Goal: Transaction & Acquisition: Purchase product/service

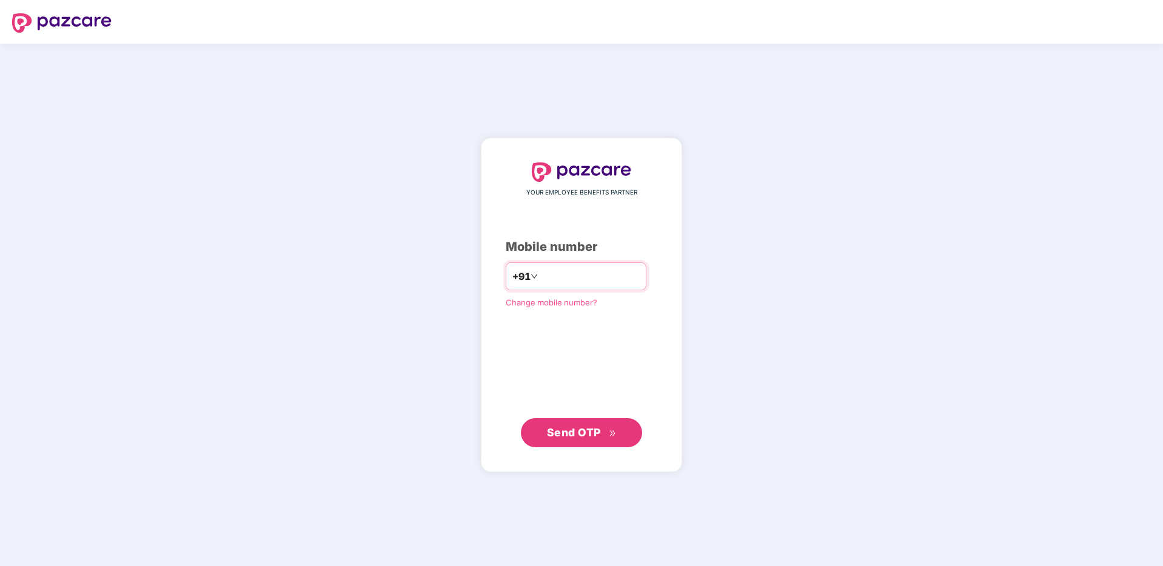
type input "**********"
click at [588, 440] on span "Send OTP" at bounding box center [582, 432] width 70 height 17
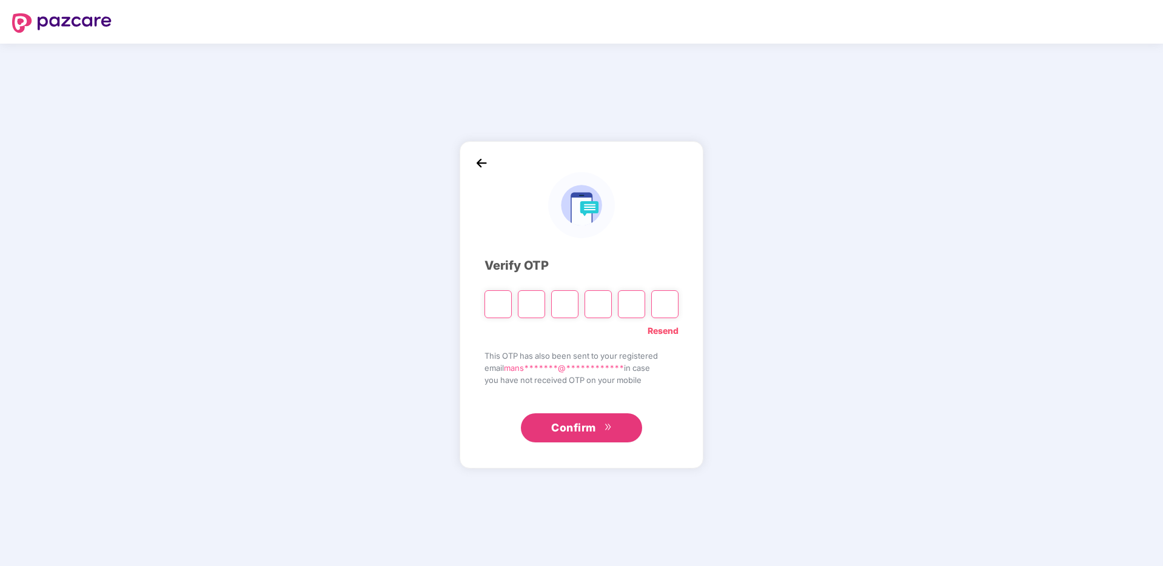
type input "*"
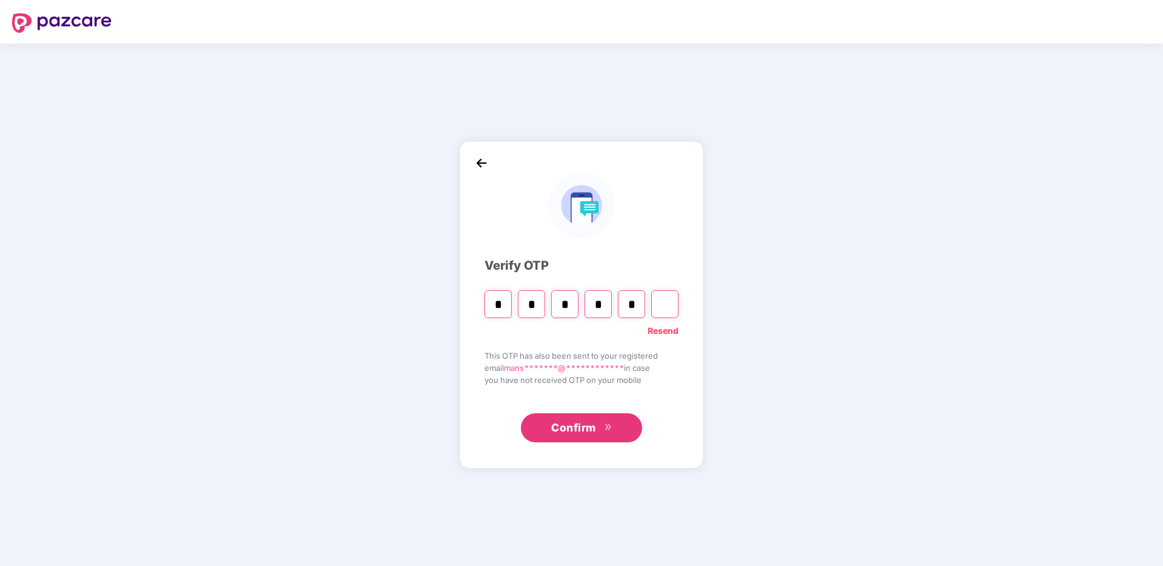
type input "*"
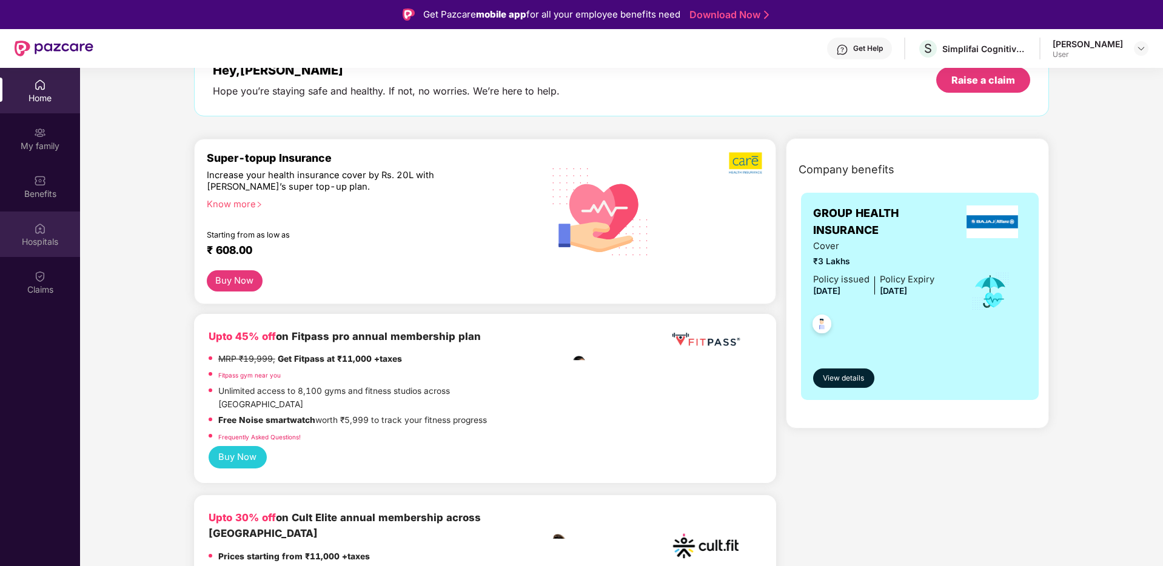
scroll to position [83, 0]
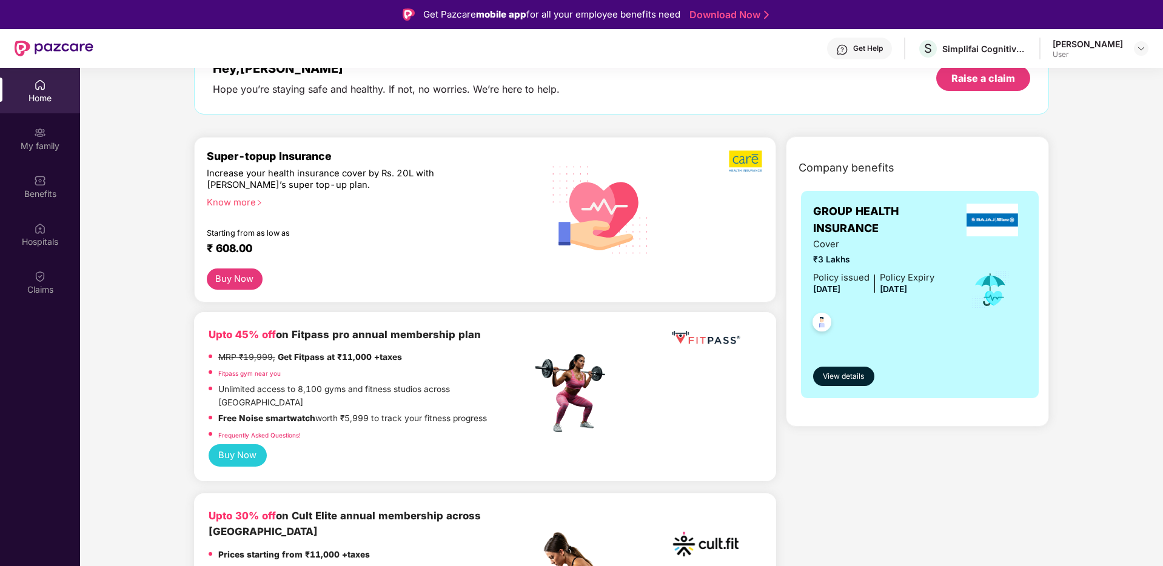
click at [223, 446] on button "Buy Now" at bounding box center [238, 455] width 58 height 22
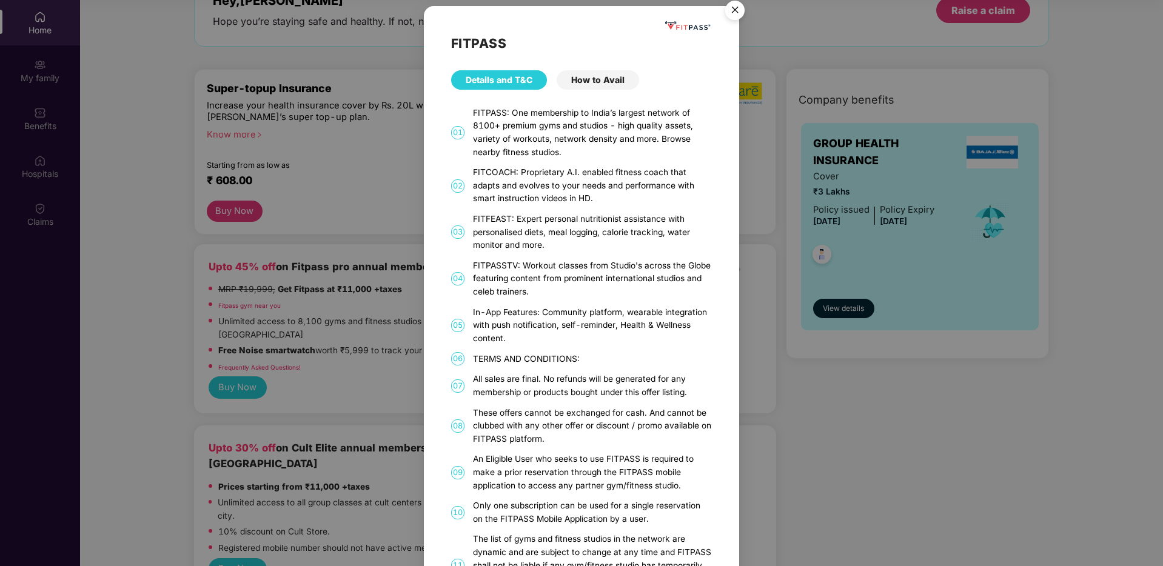
scroll to position [726, 0]
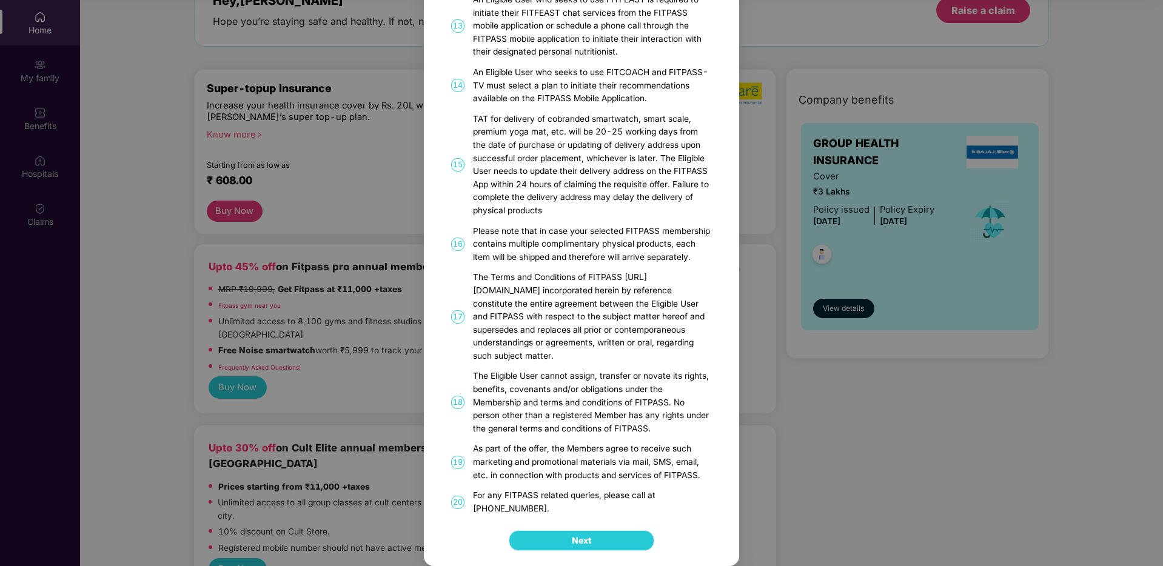
click at [542, 537] on button "Next" at bounding box center [582, 541] width 146 height 21
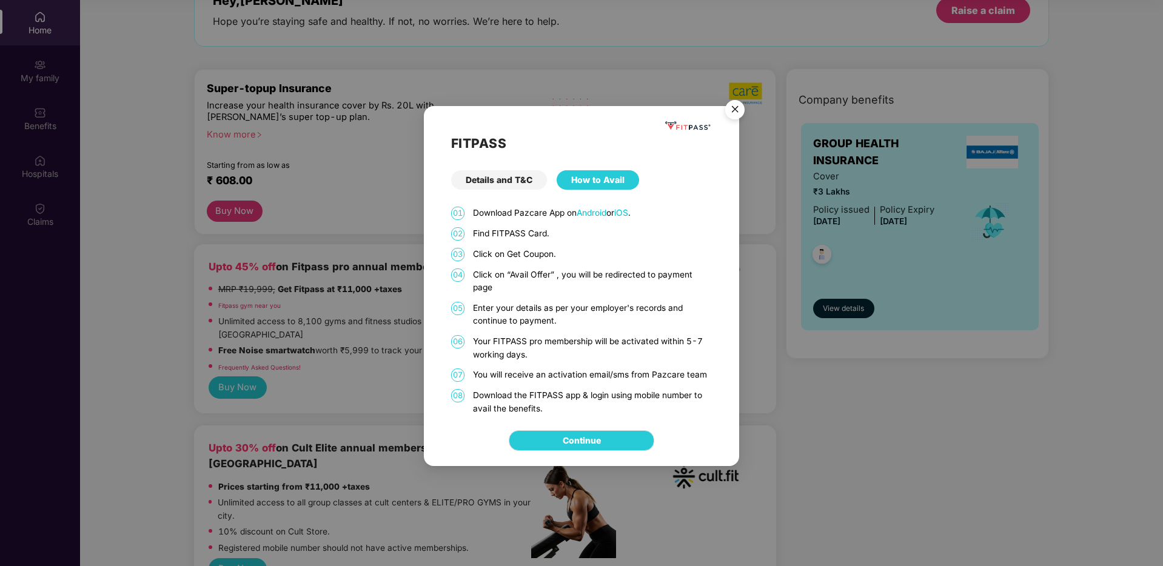
scroll to position [0, 0]
click at [738, 111] on img "Close" at bounding box center [735, 112] width 34 height 34
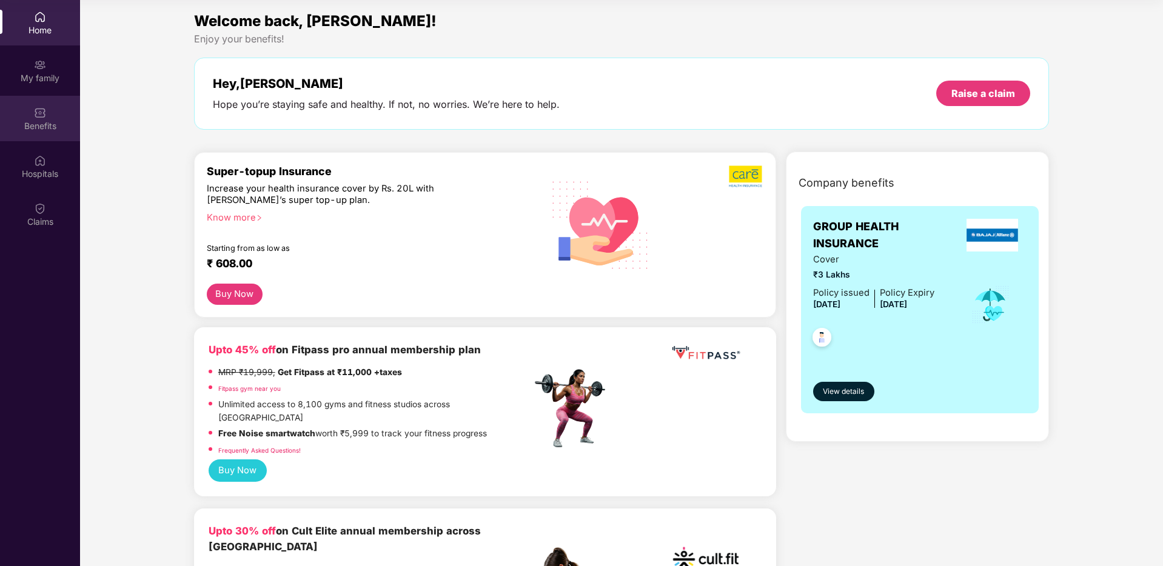
click at [41, 120] on div "Benefits" at bounding box center [40, 126] width 80 height 12
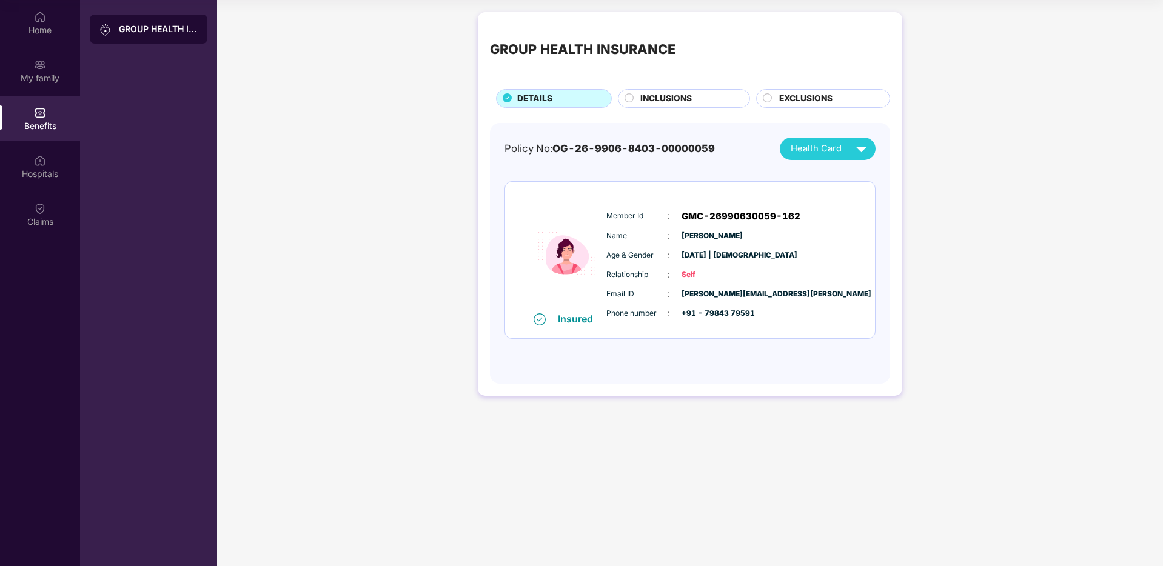
click at [667, 93] on span "INCLUSIONS" at bounding box center [666, 98] width 52 height 13
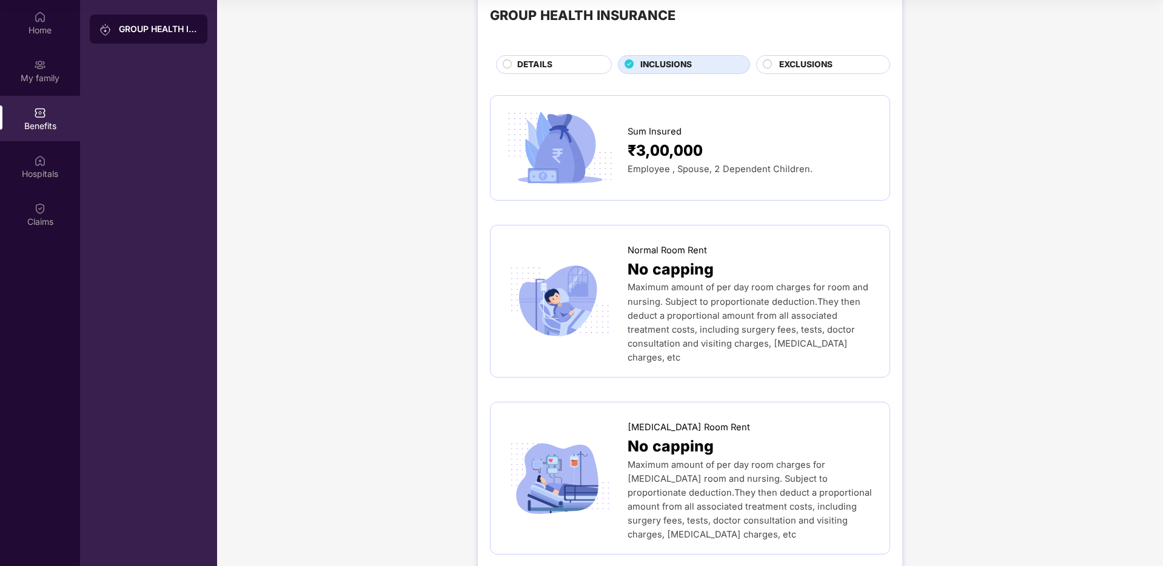
scroll to position [37, 0]
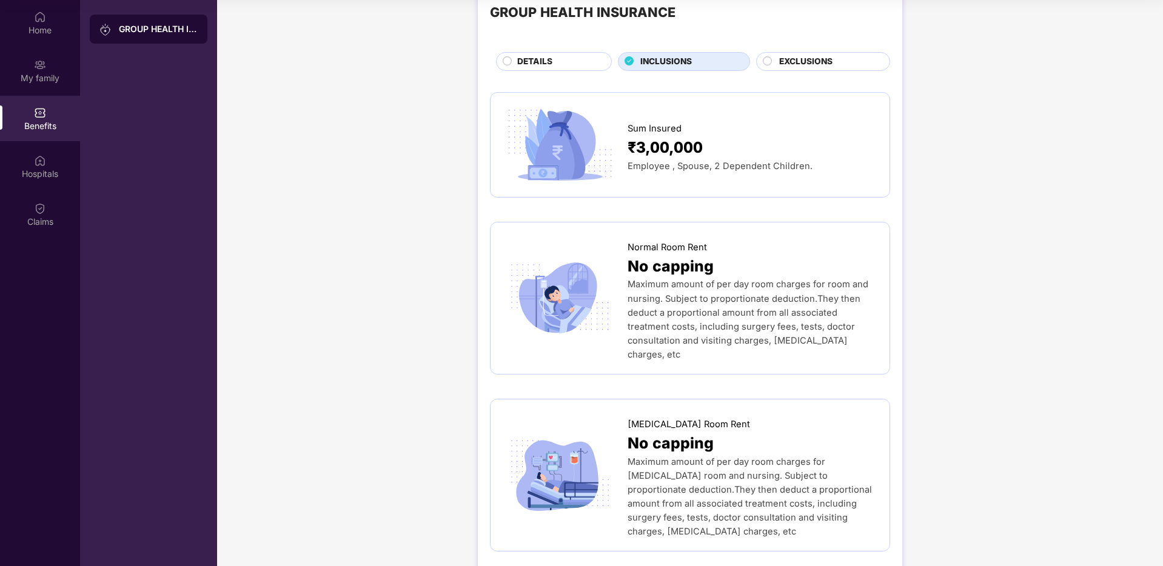
click at [795, 62] on span "EXCLUSIONS" at bounding box center [805, 61] width 53 height 13
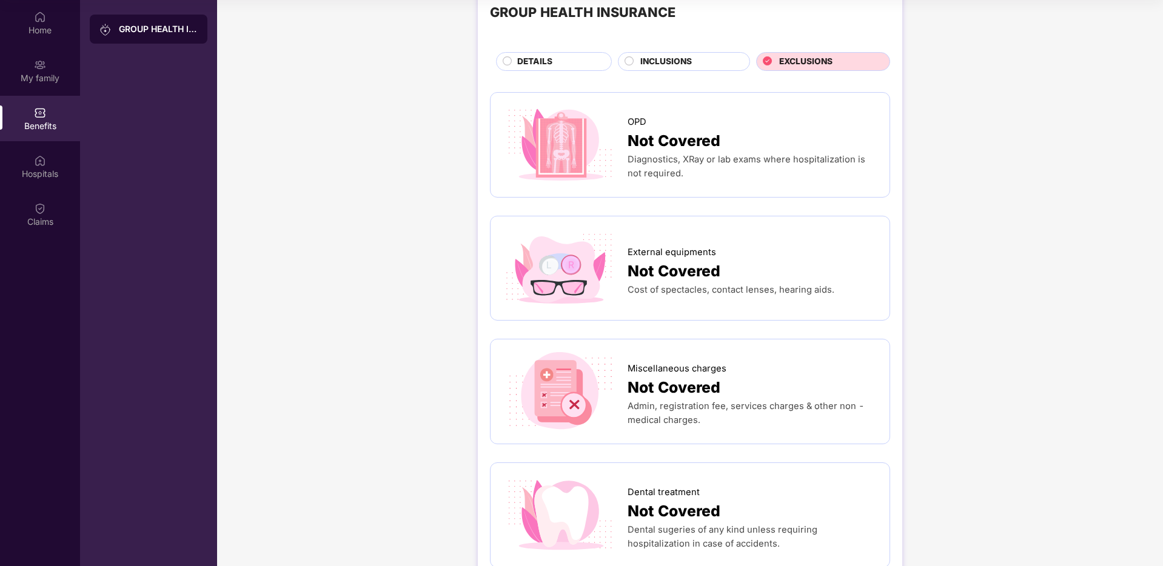
click at [795, 62] on span "EXCLUSIONS" at bounding box center [805, 61] width 53 height 13
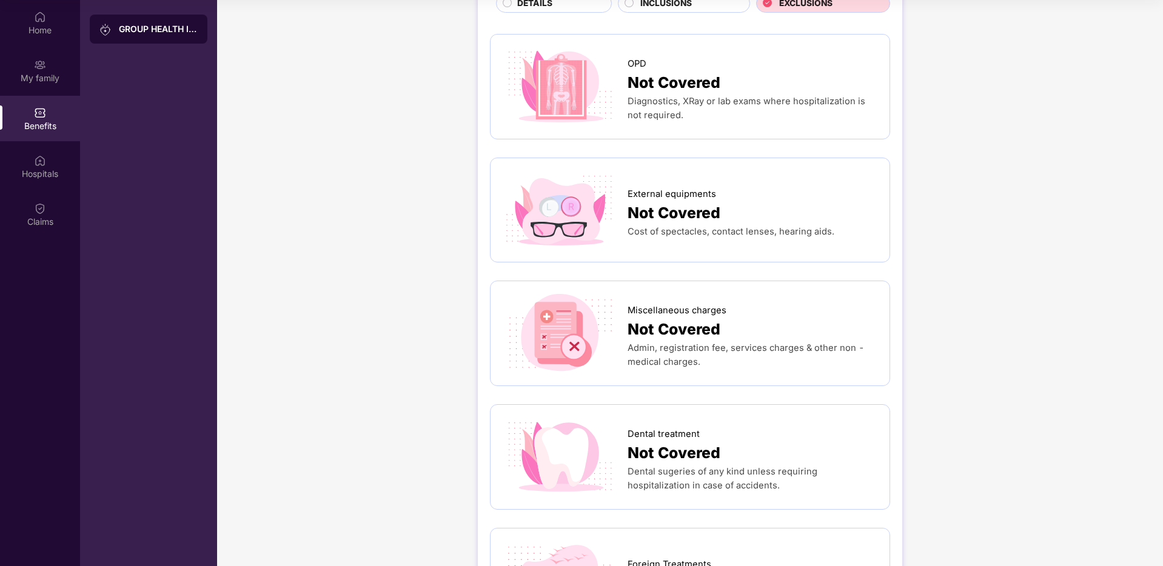
scroll to position [417, 0]
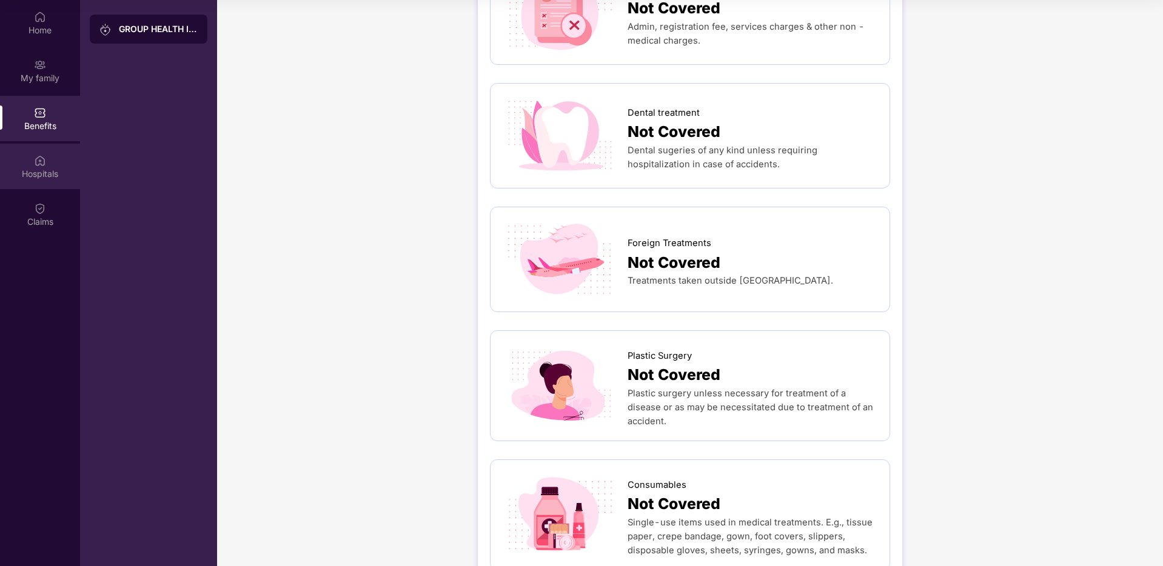
click at [48, 158] on div "Hospitals" at bounding box center [40, 166] width 80 height 45
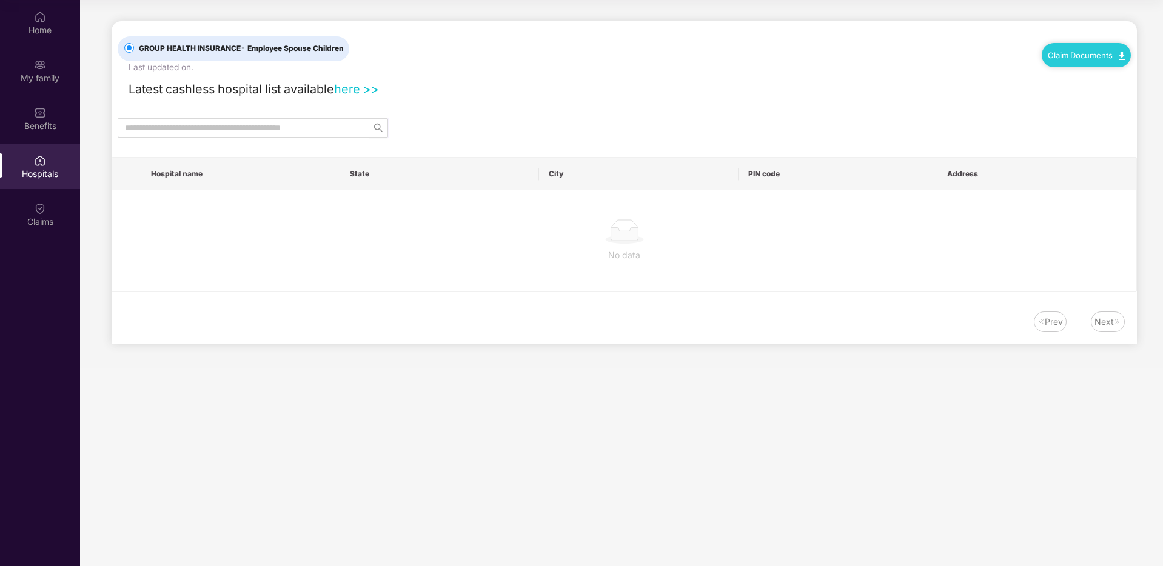
scroll to position [0, 0]
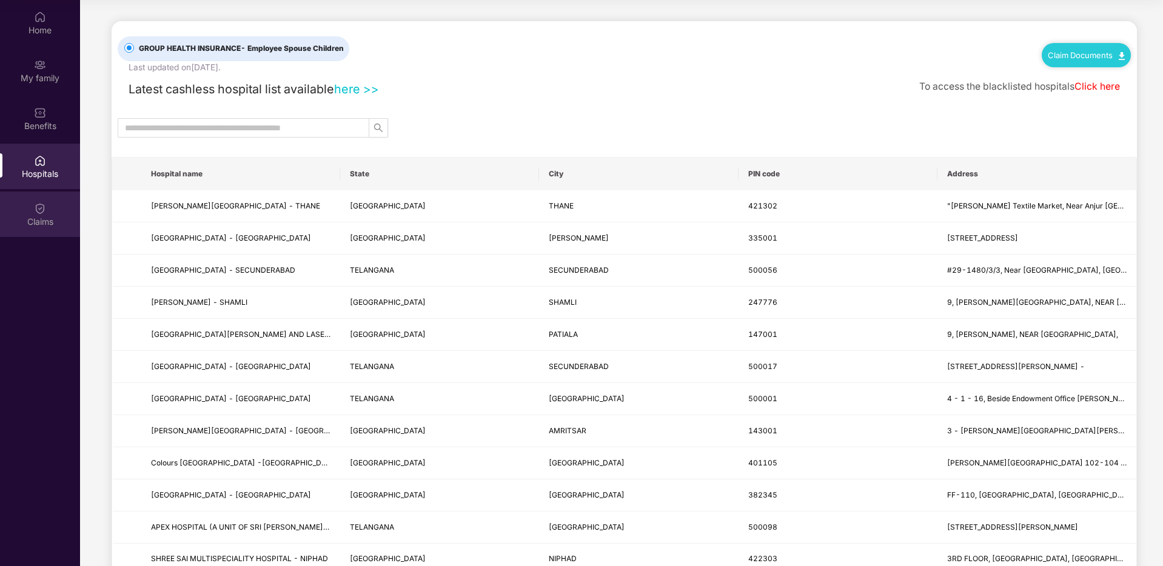
click at [42, 204] on img at bounding box center [40, 209] width 12 height 12
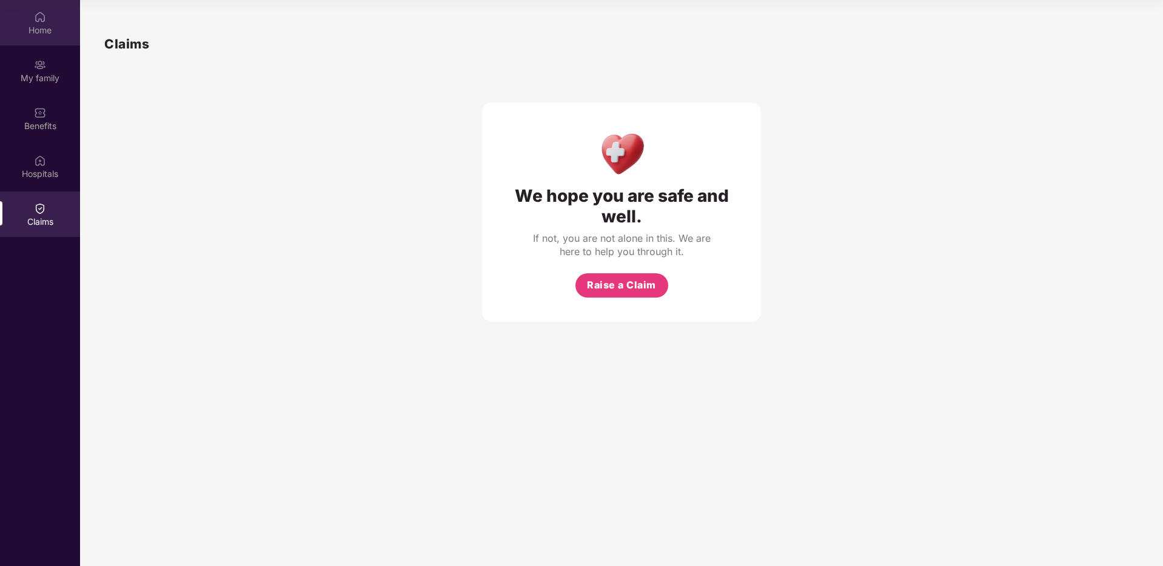
click at [44, 20] on img at bounding box center [40, 17] width 12 height 12
